Goal: Task Accomplishment & Management: Complete application form

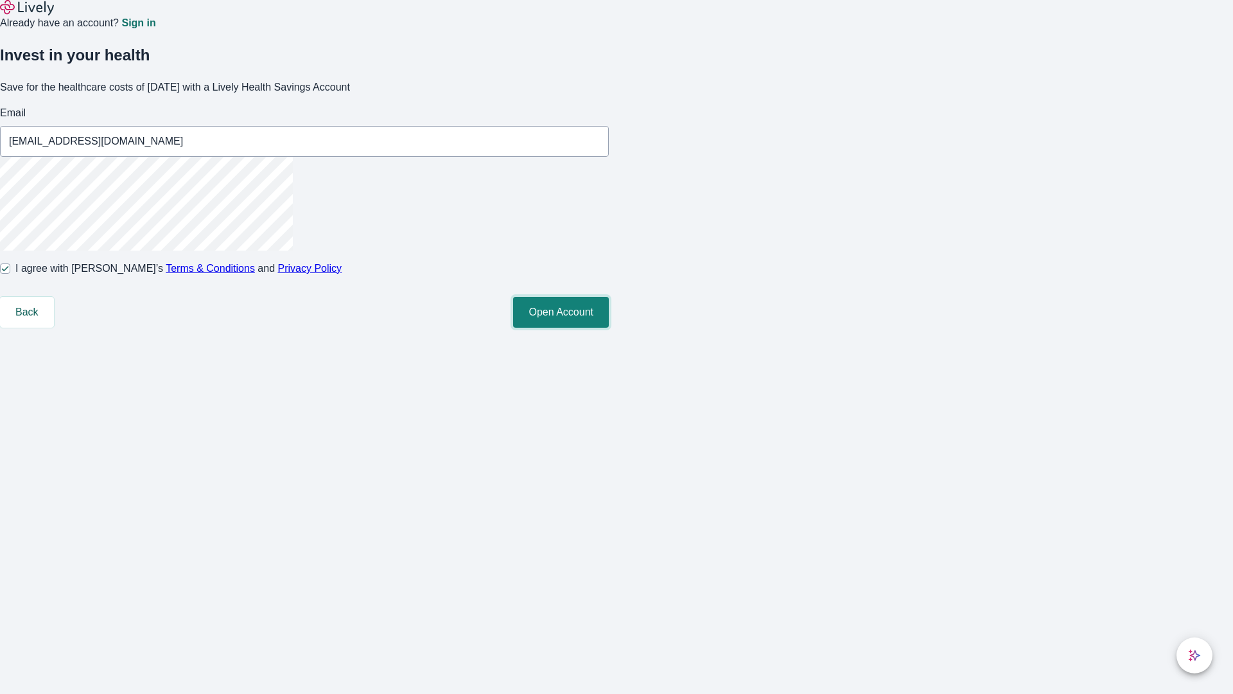
click at [609, 327] on button "Open Account" at bounding box center [561, 312] width 96 height 31
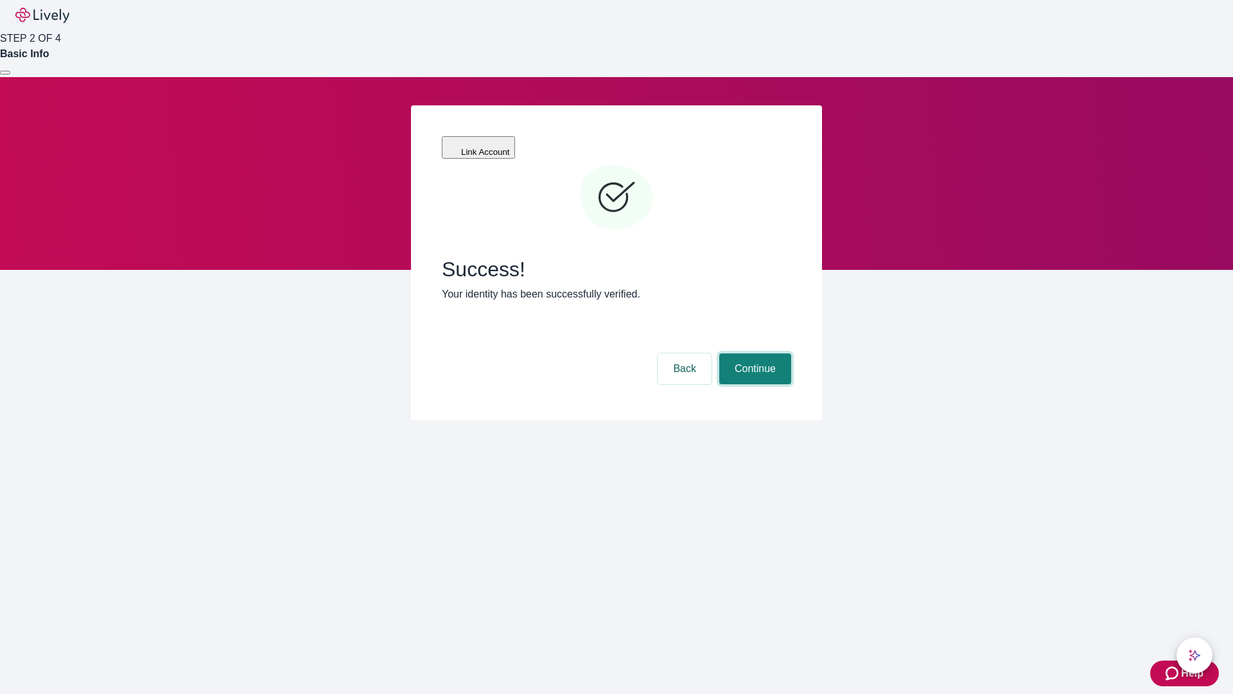
click at [753, 353] on button "Continue" at bounding box center [755, 368] width 72 height 31
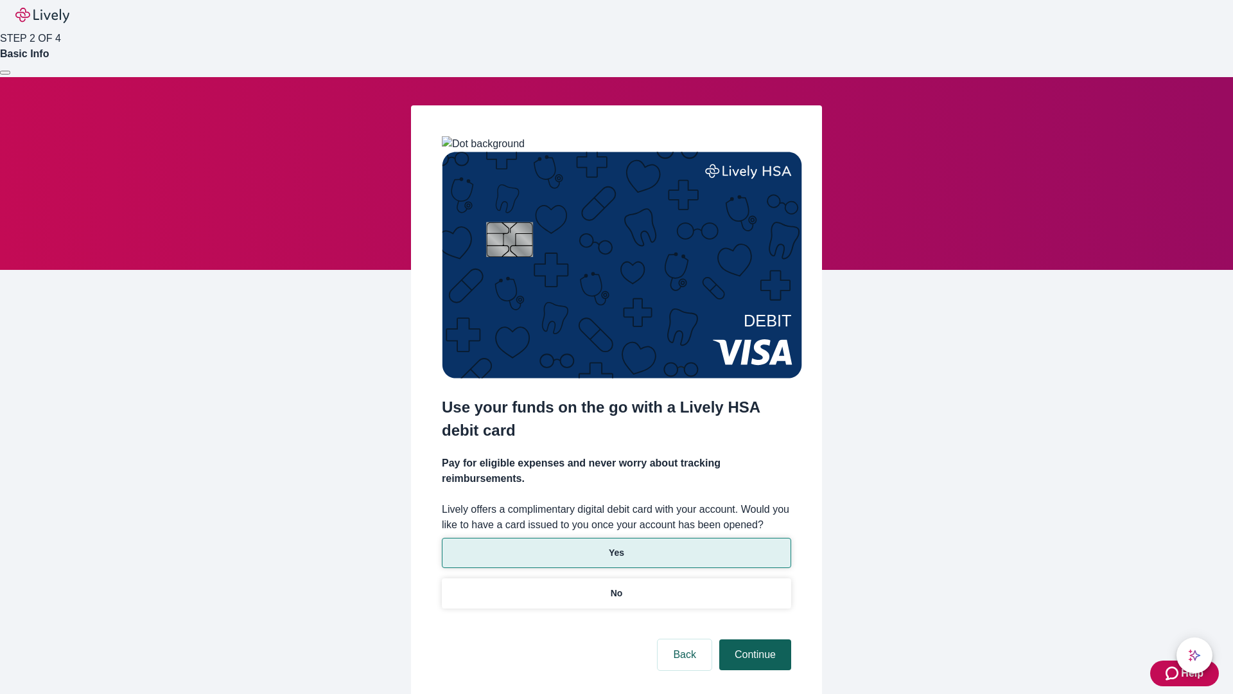
click at [616, 586] on p "No" at bounding box center [617, 592] width 12 height 13
click at [753, 639] on button "Continue" at bounding box center [755, 654] width 72 height 31
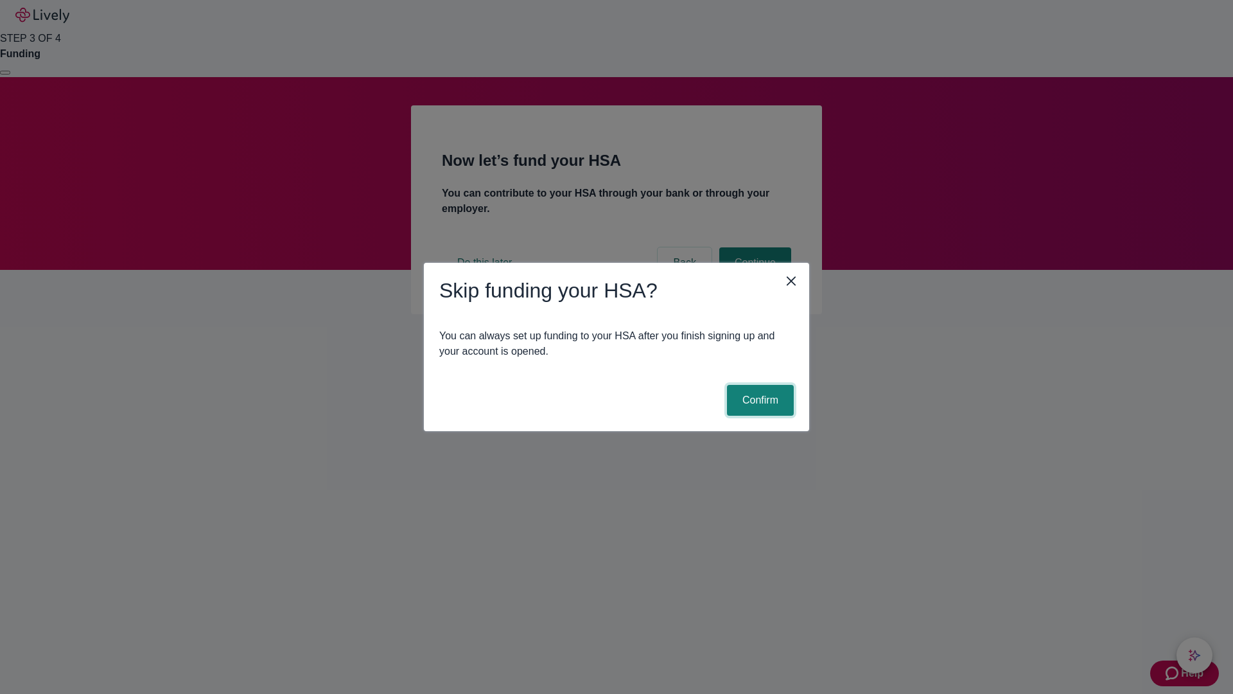
click at [758, 400] on button "Confirm" at bounding box center [760, 400] width 67 height 31
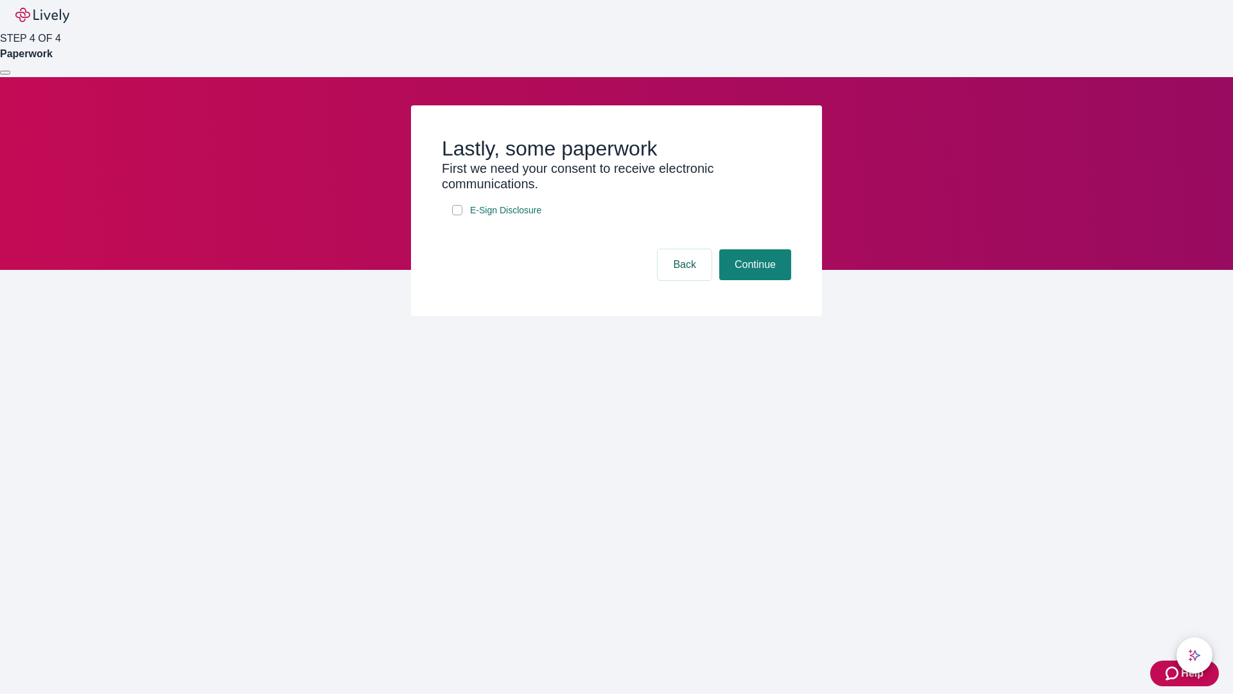
click at [457, 215] on input "E-Sign Disclosure" at bounding box center [457, 210] width 10 height 10
checkbox input "true"
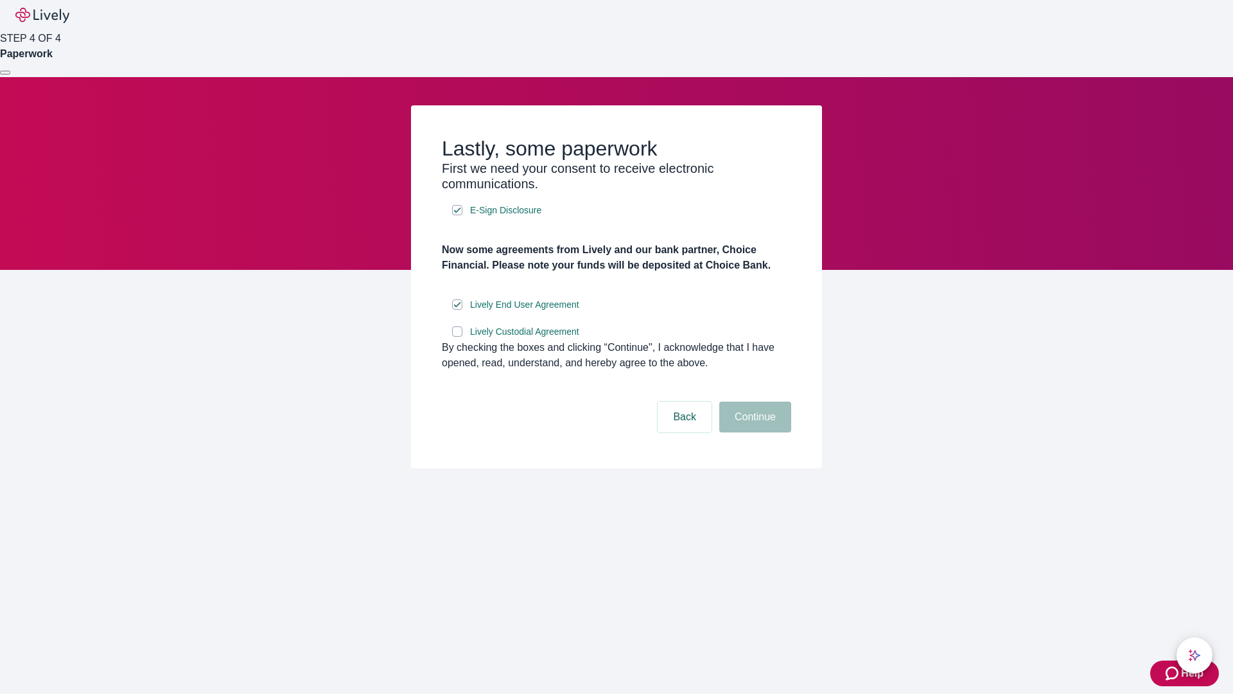
click at [457, 336] on input "Lively Custodial Agreement" at bounding box center [457, 331] width 10 height 10
checkbox input "true"
click at [753, 432] on button "Continue" at bounding box center [755, 416] width 72 height 31
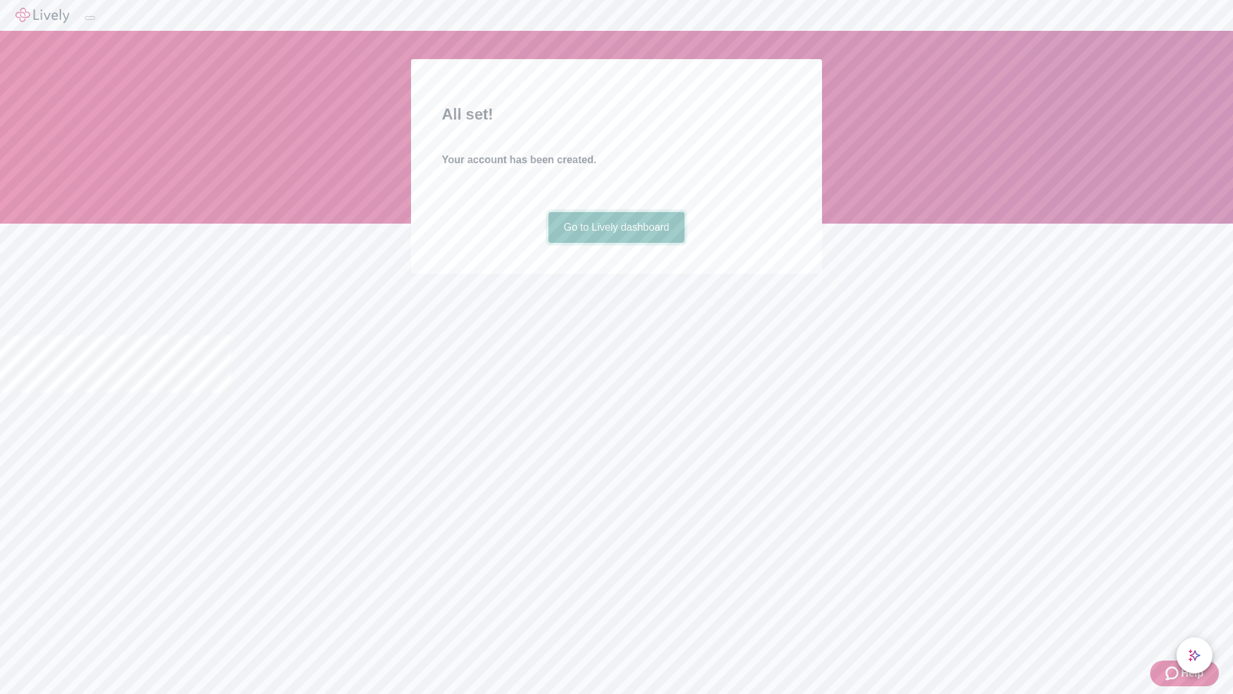
click at [616, 243] on link "Go to Lively dashboard" at bounding box center [616, 227] width 137 height 31
